Goal: Complete application form: Complete application form

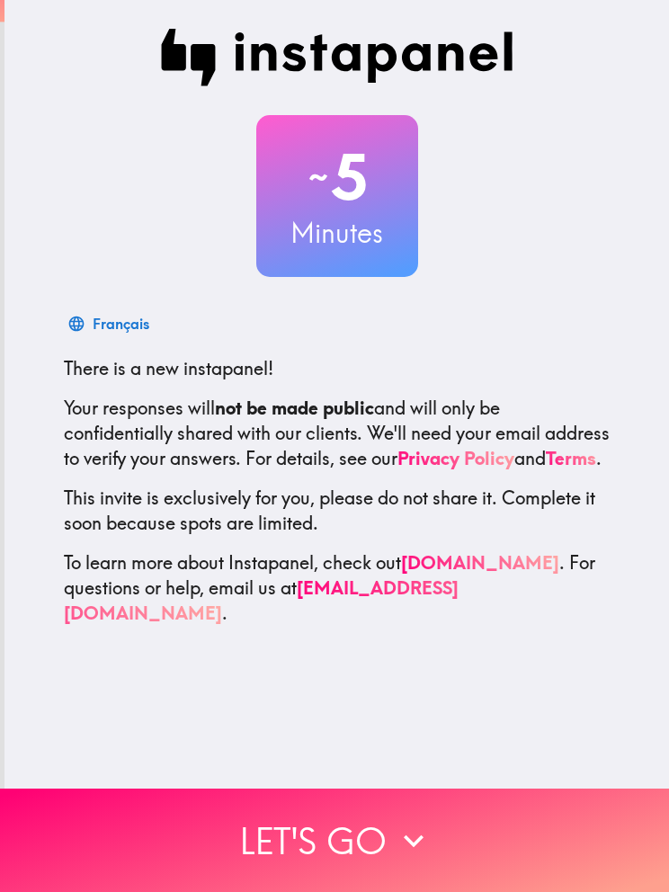
click at [365, 840] on button "Let's go" at bounding box center [334, 840] width 669 height 103
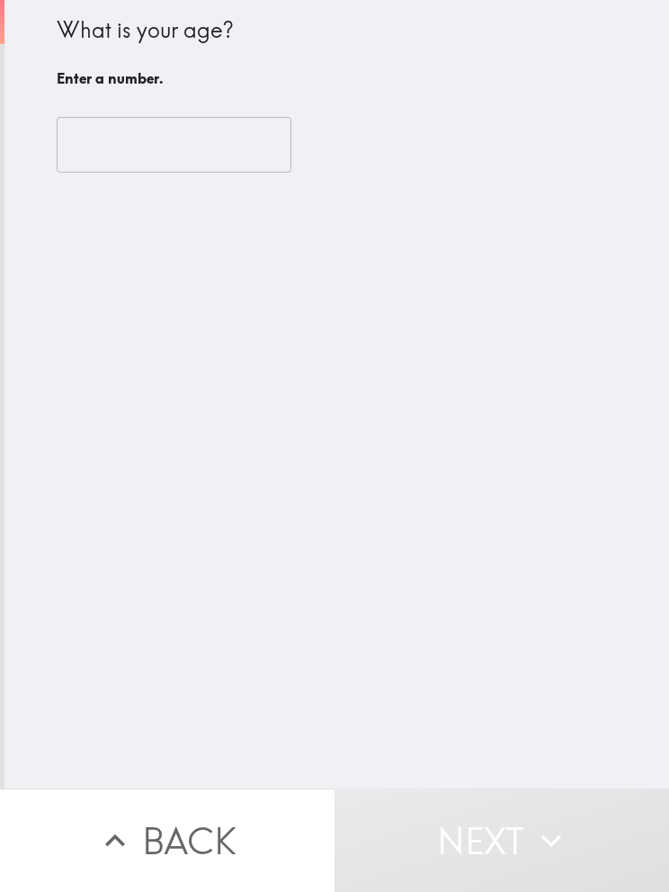
click at [238, 129] on input "number" at bounding box center [174, 145] width 235 height 56
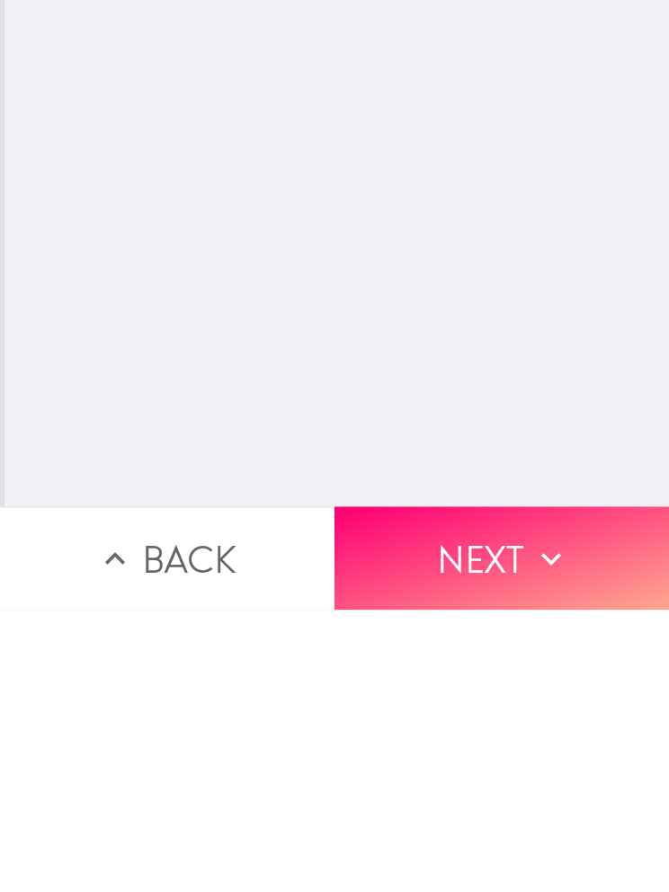
type input "64"
click at [477, 789] on button "Next" at bounding box center [501, 840] width 334 height 103
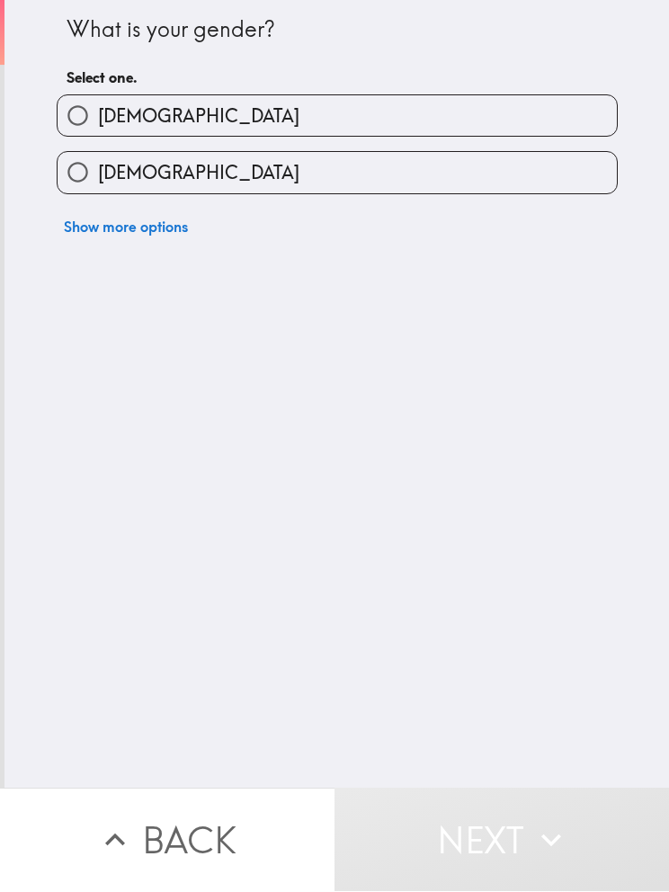
click at [82, 173] on input "[DEMOGRAPHIC_DATA]" at bounding box center [78, 173] width 40 height 40
radio input "true"
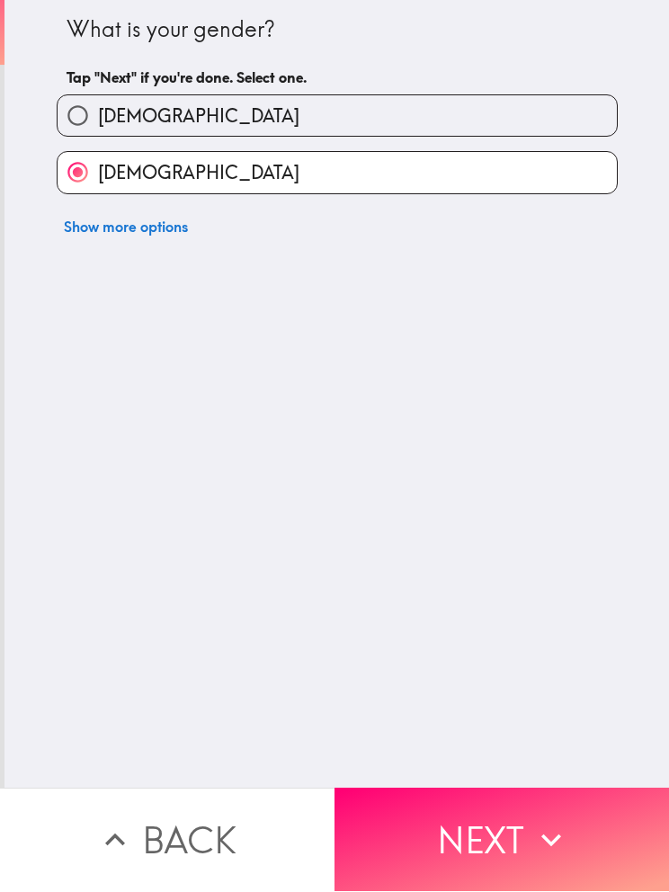
click at [477, 819] on button "Next" at bounding box center [501, 840] width 334 height 103
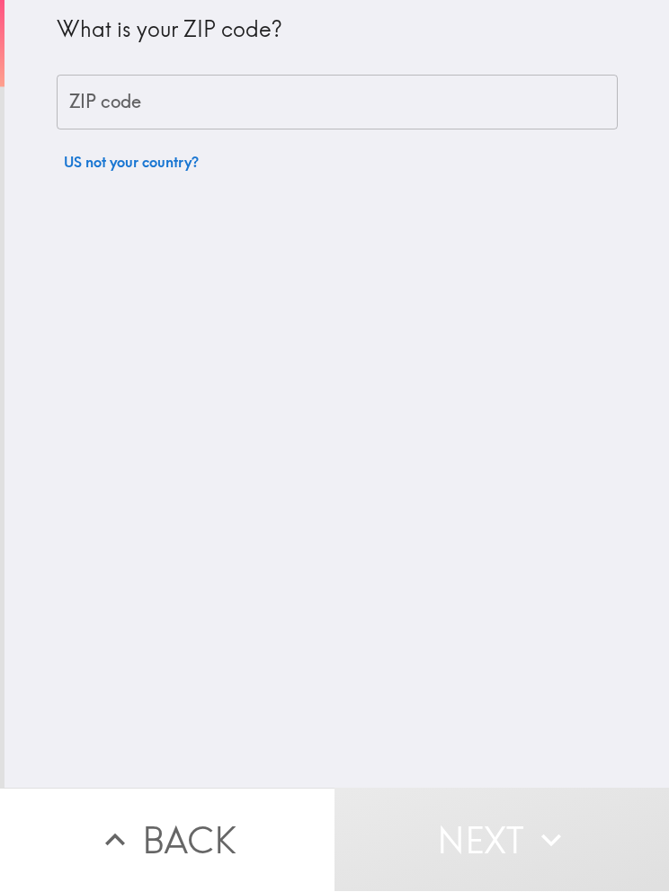
click at [283, 101] on input "ZIP code" at bounding box center [337, 104] width 561 height 56
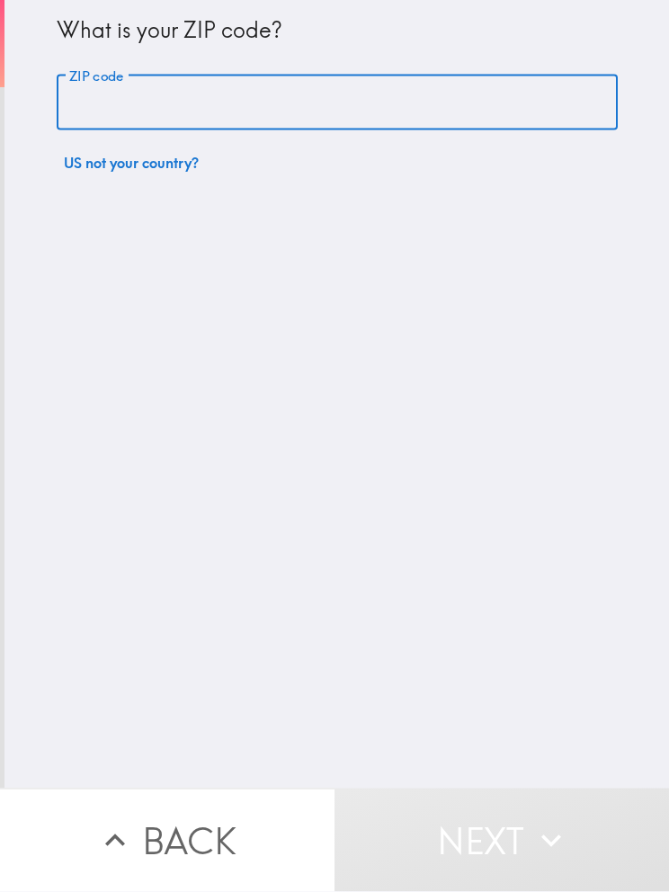
type input "10011"
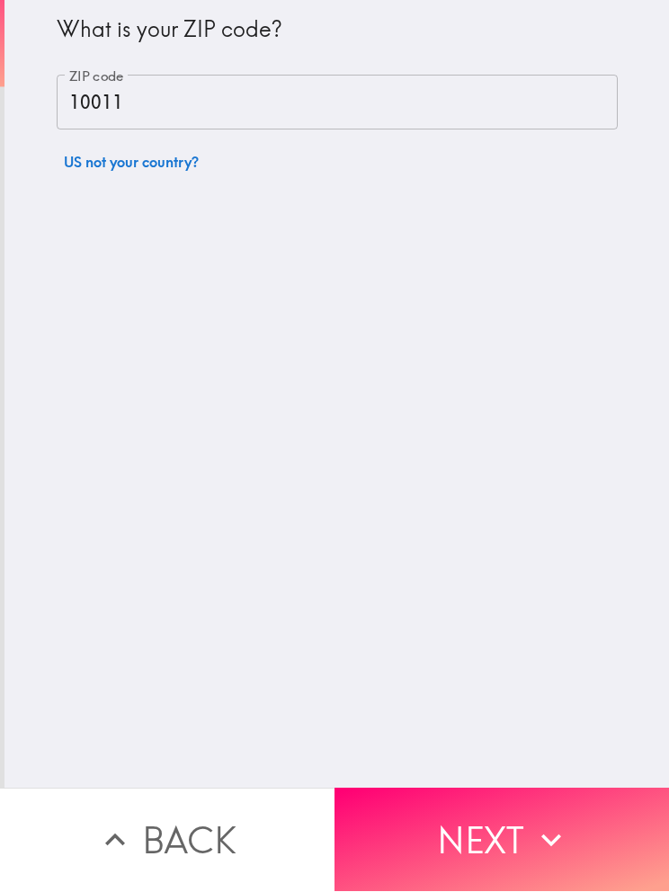
click at [486, 815] on button "Next" at bounding box center [501, 840] width 334 height 103
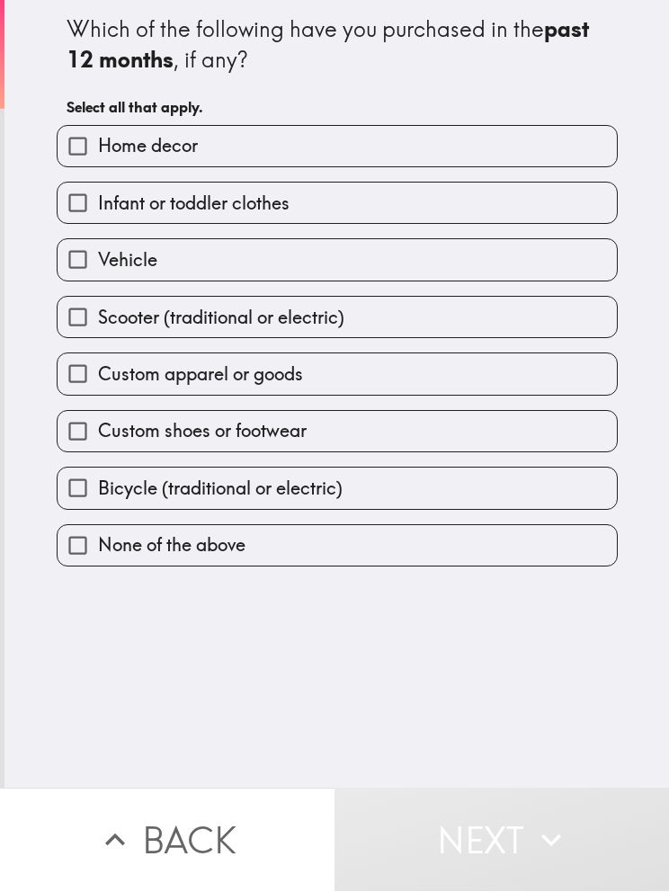
click at [86, 386] on input "Custom apparel or goods" at bounding box center [78, 374] width 40 height 40
checkbox input "true"
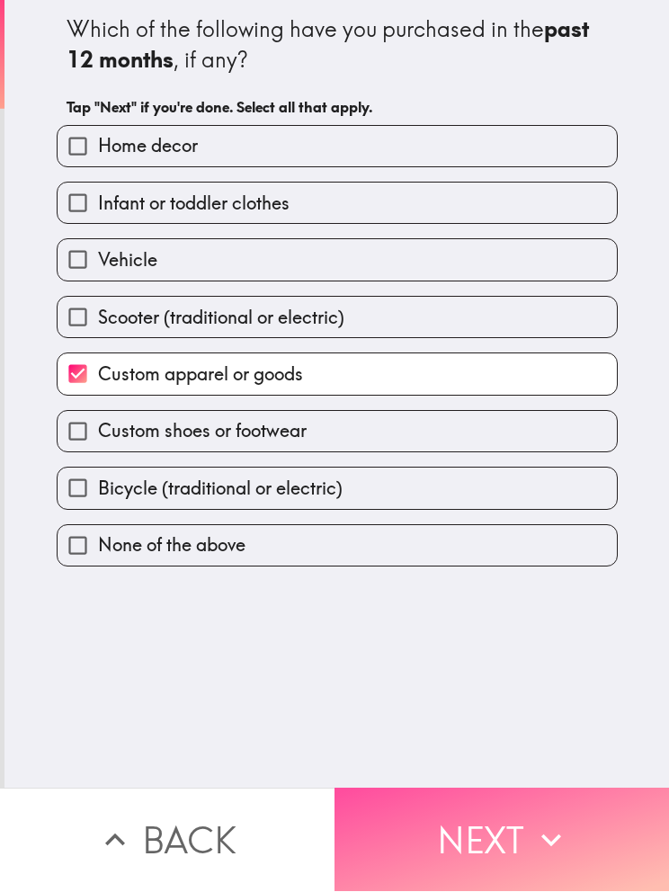
click at [452, 847] on button "Next" at bounding box center [501, 840] width 334 height 103
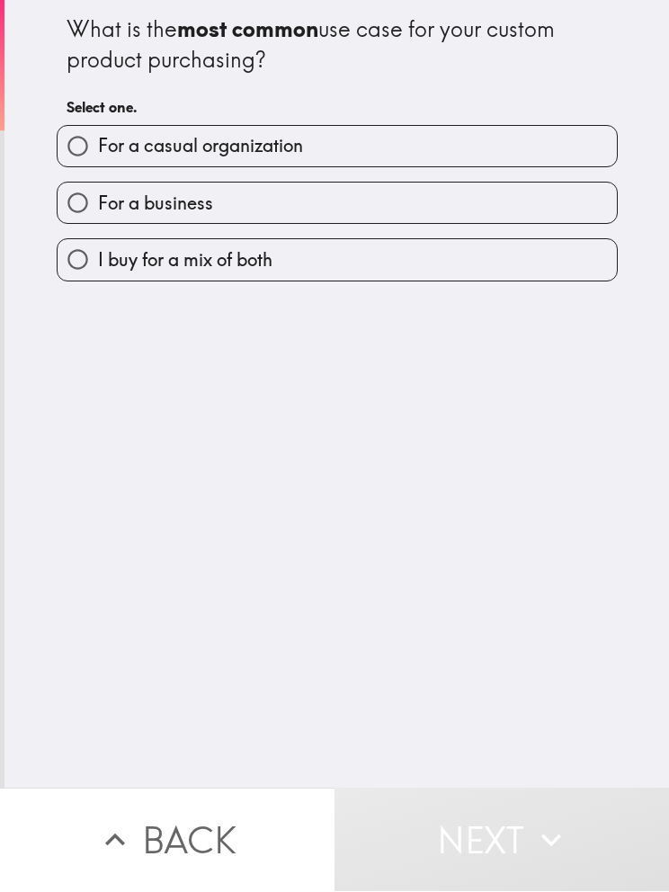
click at [76, 271] on input "I buy for a mix of both" at bounding box center [78, 260] width 40 height 40
radio input "true"
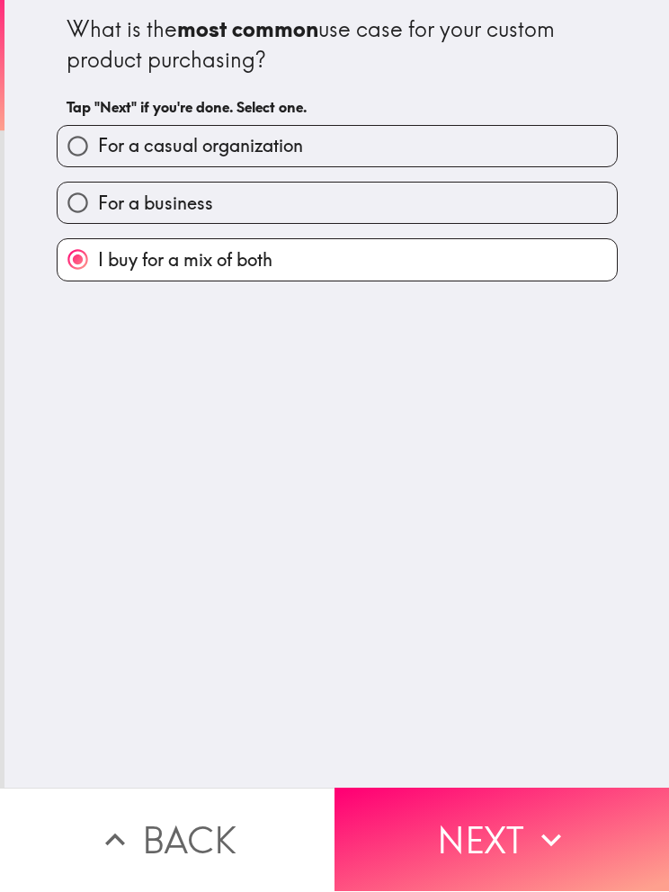
click at [472, 817] on button "Next" at bounding box center [501, 840] width 334 height 103
